Goal: Task Accomplishment & Management: Manage account settings

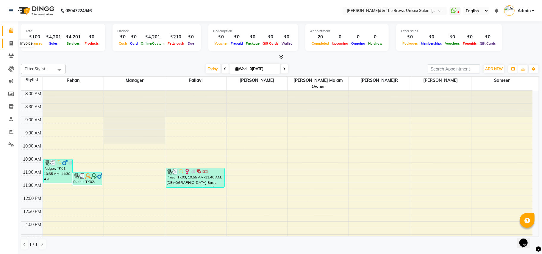
click at [11, 42] on icon at bounding box center [11, 43] width 3 height 4
select select "872"
select select "service"
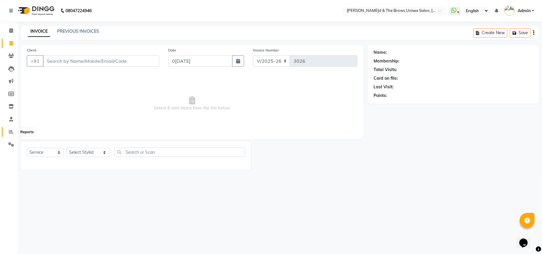
click at [11, 131] on icon at bounding box center [11, 132] width 4 height 4
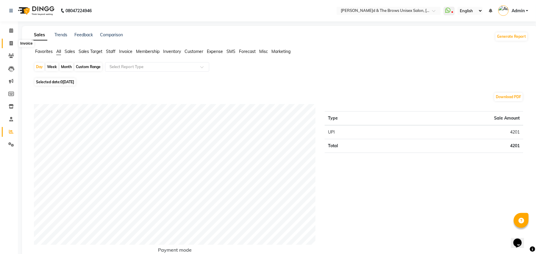
click at [12, 43] on icon at bounding box center [11, 43] width 3 height 4
select select "872"
select select "service"
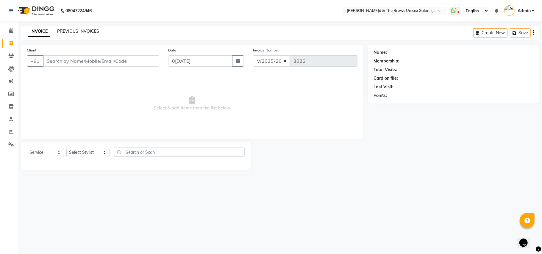
click at [83, 31] on link "PREVIOUS INVOICES" at bounding box center [78, 31] width 42 height 5
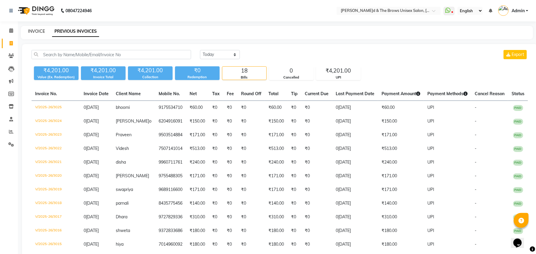
click at [31, 30] on link "INVOICE" at bounding box center [36, 31] width 17 height 5
select select "service"
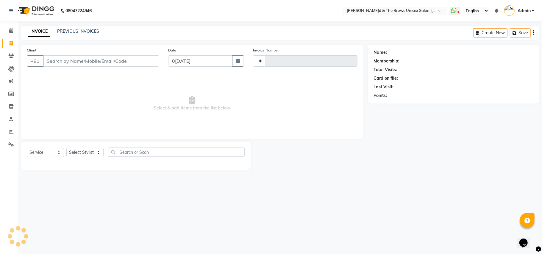
type input "3026"
select select "872"
click at [11, 43] on icon at bounding box center [11, 43] width 3 height 4
select select "872"
select select "service"
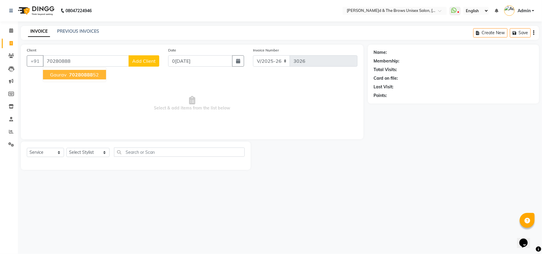
click at [76, 74] on span "70280888" at bounding box center [81, 75] width 24 height 6
type input "7028088852"
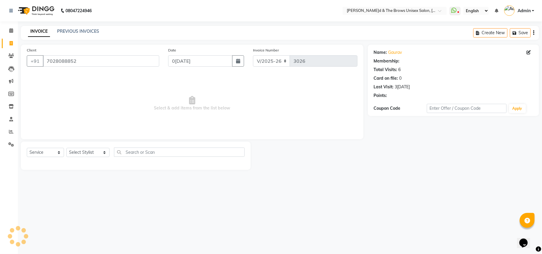
select select "1: Object"
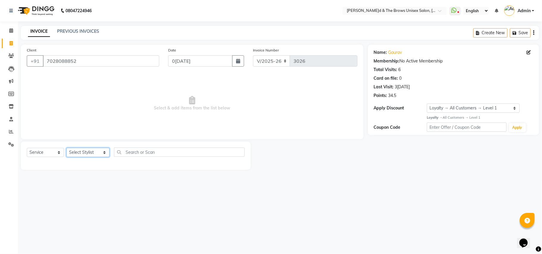
click at [98, 154] on select "Select Stylist Aamir Ali manager Pallavi Rehan Sameer Shalini ma'am owner Sunit…" at bounding box center [87, 152] width 43 height 9
select select "84274"
click at [66, 148] on select "Select Stylist Aamir Ali manager Pallavi Rehan Sameer Shalini ma'am owner Sunit…" at bounding box center [87, 152] width 43 height 9
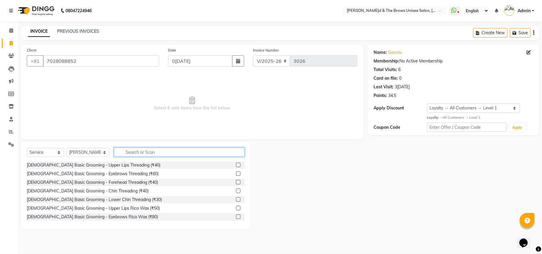
click at [121, 154] on input "text" at bounding box center [179, 152] width 131 height 9
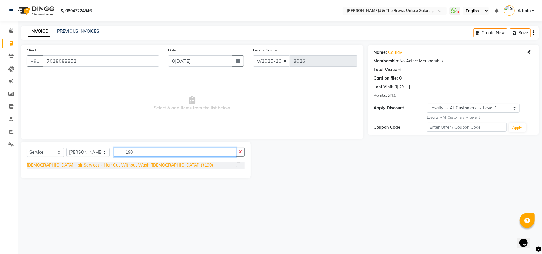
type input "190"
click at [111, 167] on div "Male Hair Services - Hair Cut Without Wash (Male) (₹190)" at bounding box center [120, 165] width 186 height 6
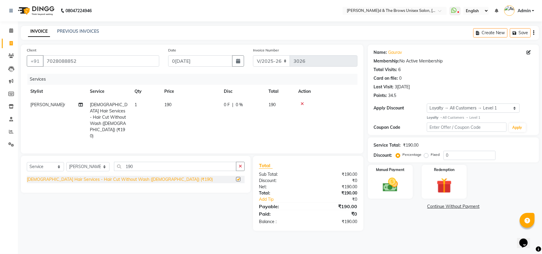
checkbox input "false"
click at [404, 186] on div "Manual Payment" at bounding box center [390, 181] width 47 height 35
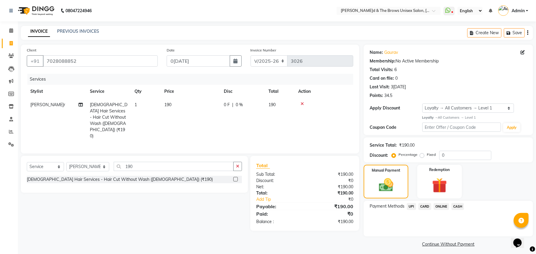
click at [412, 207] on span "UPI" at bounding box center [411, 206] width 9 height 7
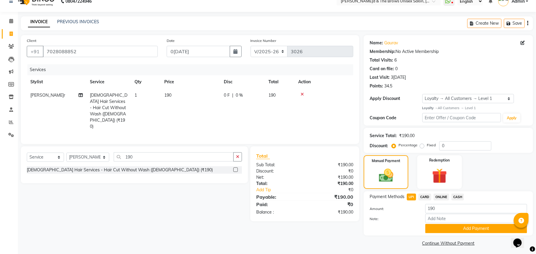
scroll to position [12, 0]
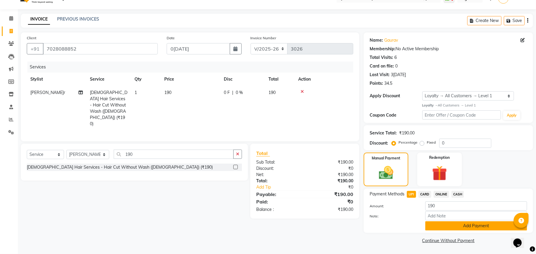
click at [453, 225] on button "Add Payment" at bounding box center [477, 226] width 102 height 9
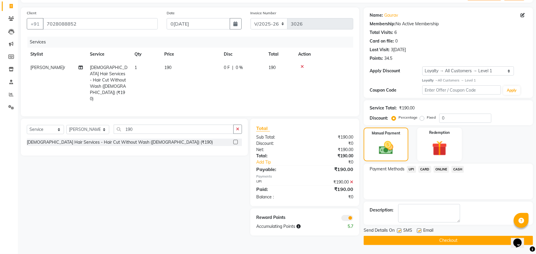
scroll to position [38, 0]
click at [400, 229] on label at bounding box center [399, 231] width 4 height 4
click at [400, 229] on input "checkbox" at bounding box center [399, 231] width 4 height 4
checkbox input "false"
click at [425, 240] on button "Checkout" at bounding box center [448, 240] width 169 height 9
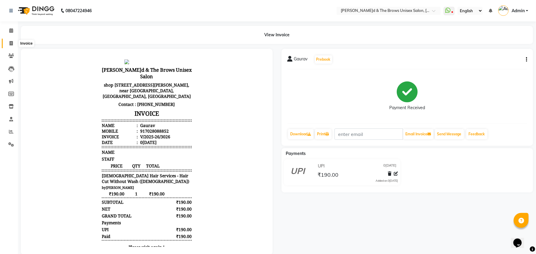
click at [11, 44] on icon at bounding box center [11, 43] width 3 height 4
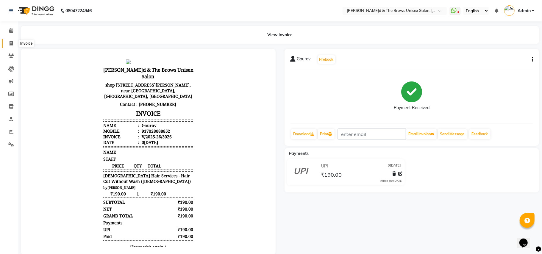
select select "872"
select select "service"
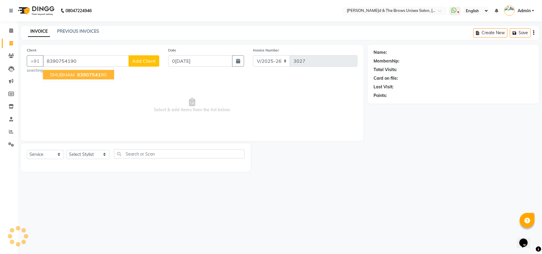
type input "8390754190"
select select "1: Object"
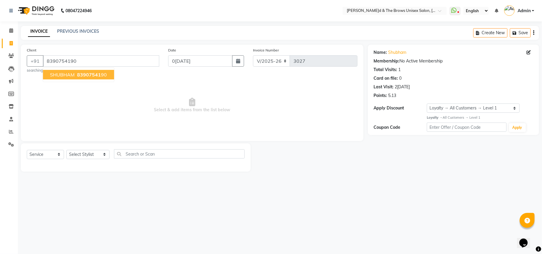
click at [82, 75] on span "83907541" at bounding box center [89, 75] width 24 height 6
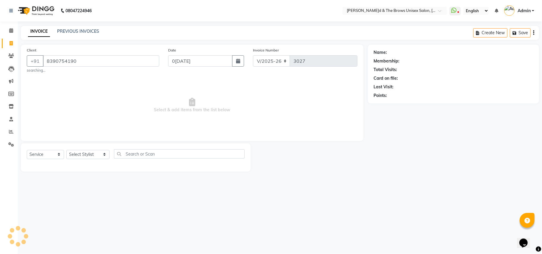
select select "1: Object"
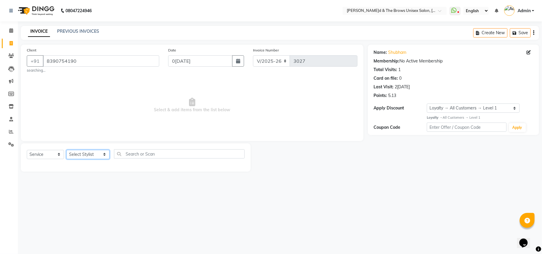
click at [98, 155] on select "Select Stylist Aamir Ali manager Pallavi Rehan Sameer Shalini ma'am owner Sunit…" at bounding box center [87, 154] width 43 height 9
select select "85998"
click at [66, 150] on select "Select Stylist Aamir Ali manager Pallavi Rehan Sameer Shalini ma'am owner Sunit…" at bounding box center [87, 154] width 43 height 9
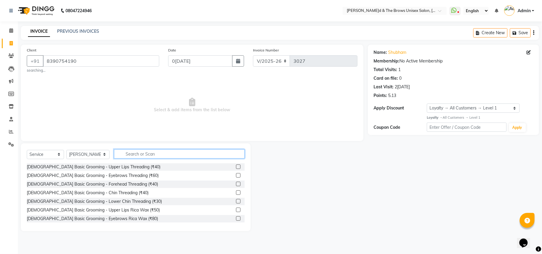
click at [124, 157] on input "text" at bounding box center [179, 153] width 131 height 9
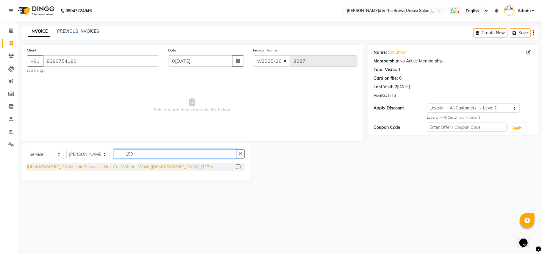
type input "190"
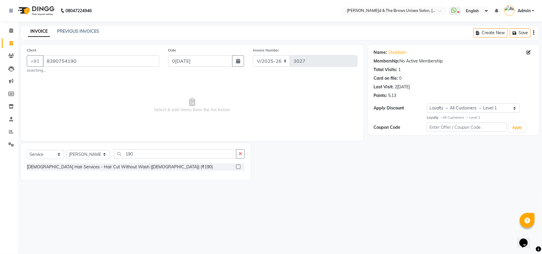
click at [116, 168] on div "Male Hair Services - Hair Cut Without Wash (Male) (₹190)" at bounding box center [120, 167] width 186 height 6
checkbox input "false"
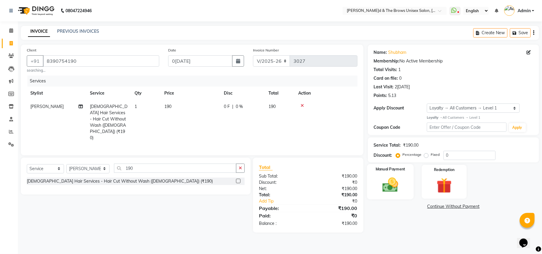
click at [403, 193] on img at bounding box center [391, 185] width 26 height 18
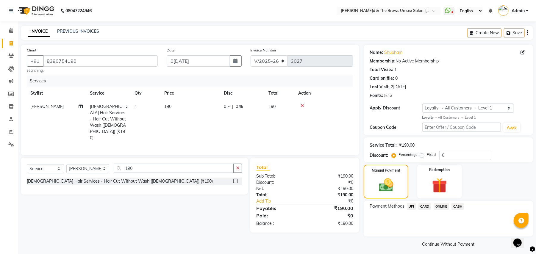
click at [413, 206] on span "UPI" at bounding box center [411, 206] width 9 height 7
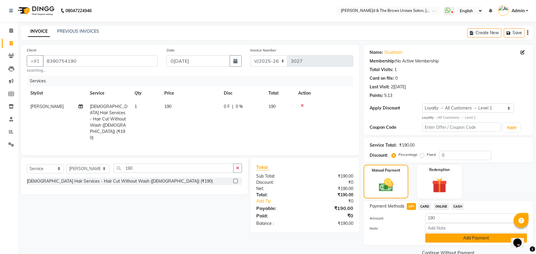
click at [460, 237] on button "Add Payment" at bounding box center [477, 238] width 102 height 9
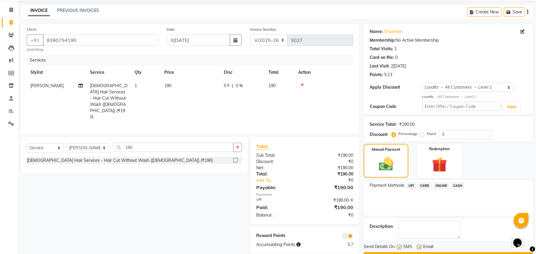
scroll to position [38, 0]
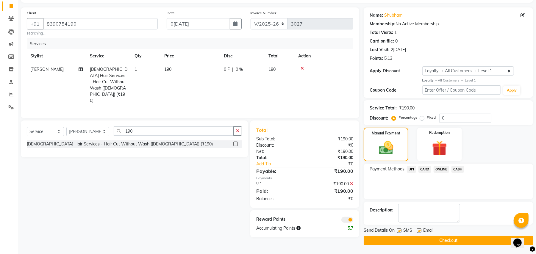
drag, startPoint x: 399, startPoint y: 230, endPoint x: 403, endPoint y: 233, distance: 5.1
click at [401, 231] on label at bounding box center [399, 231] width 4 height 4
click at [401, 231] on input "checkbox" at bounding box center [399, 231] width 4 height 4
checkbox input "false"
click at [417, 241] on button "Checkout" at bounding box center [448, 240] width 169 height 9
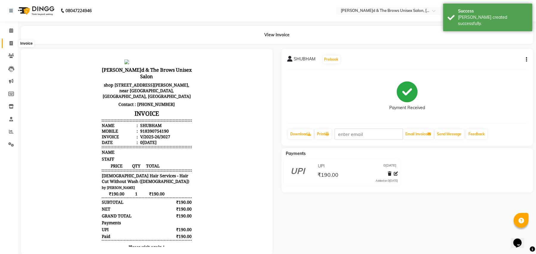
click at [10, 43] on icon at bounding box center [11, 43] width 3 height 4
select select "872"
select select "service"
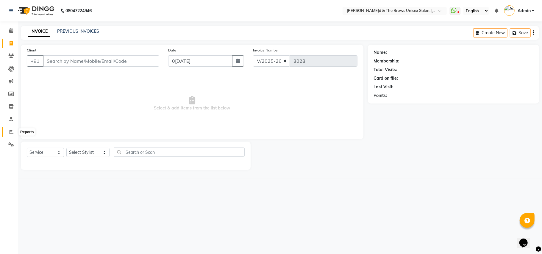
click at [12, 133] on icon at bounding box center [11, 132] width 4 height 4
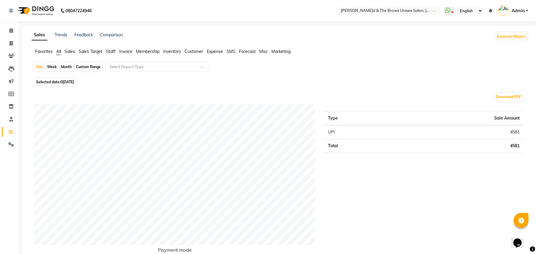
click at [527, 10] on link "Admin" at bounding box center [513, 11] width 30 height 10
click at [502, 43] on link "Sign out" at bounding box center [498, 42] width 54 height 9
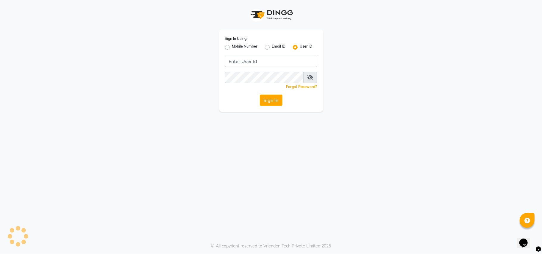
drag, startPoint x: 496, startPoint y: 138, endPoint x: 480, endPoint y: 133, distance: 16.5
click at [482, 133] on div "Sign In Using: Mobile Number Email ID User ID Remember me Forgot Password? Sign…" at bounding box center [271, 127] width 542 height 254
drag, startPoint x: 480, startPoint y: 133, endPoint x: 473, endPoint y: 136, distance: 7.4
click at [473, 136] on div "Sign In Using: Mobile Number Email ID User ID Remember me Forgot Password? Sign…" at bounding box center [271, 127] width 542 height 254
click at [460, 139] on div "Sign In Using: Mobile Number Email ID User ID Remember me Forgot Password? Sign…" at bounding box center [271, 127] width 542 height 254
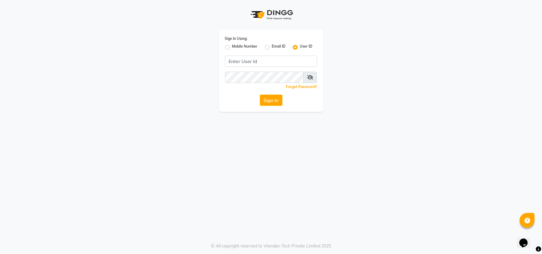
click at [460, 138] on div "Sign In Using: Mobile Number Email ID User ID Remember me Forgot Password? Sign…" at bounding box center [271, 127] width 542 height 254
click at [462, 138] on div "Sign In Using: Mobile Number Email ID User ID Remember me Forgot Password? Sign…" at bounding box center [271, 127] width 542 height 254
